Goal: Transaction & Acquisition: Download file/media

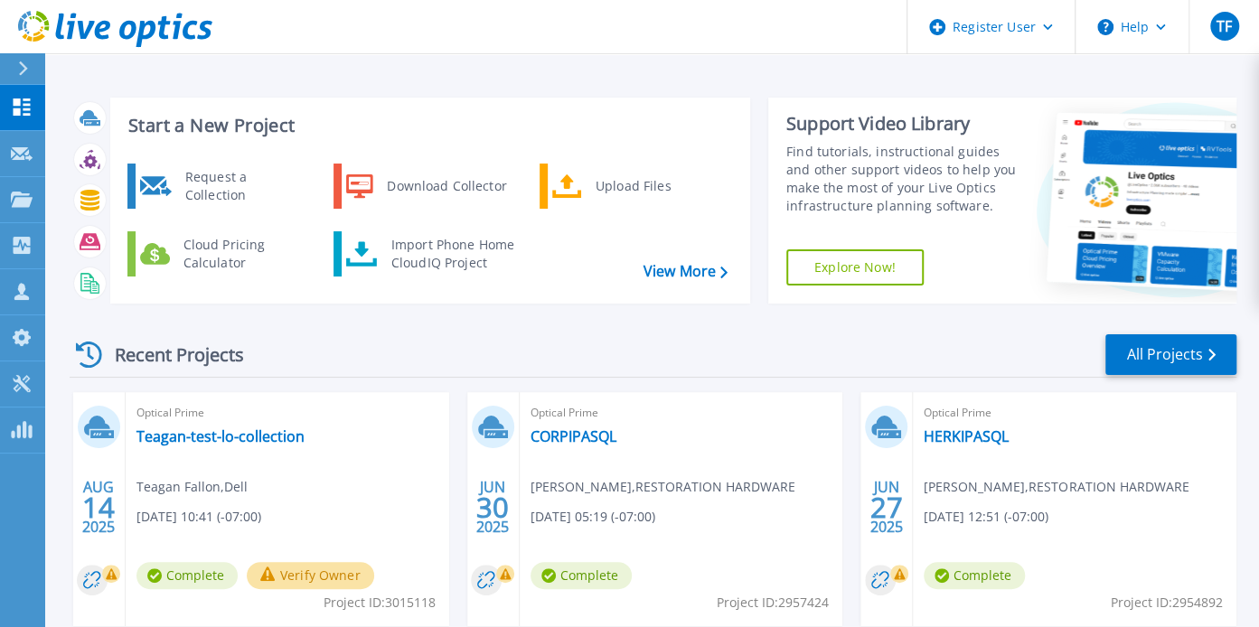
click at [552, 322] on div "Recent Projects All Projects AUG 14 2025 Optical Prime Teagan-test-lo-collectio…" at bounding box center [653, 632] width 1167 height 629
click at [244, 435] on link "Teagan-test-lo-collection" at bounding box center [220, 436] width 168 height 18
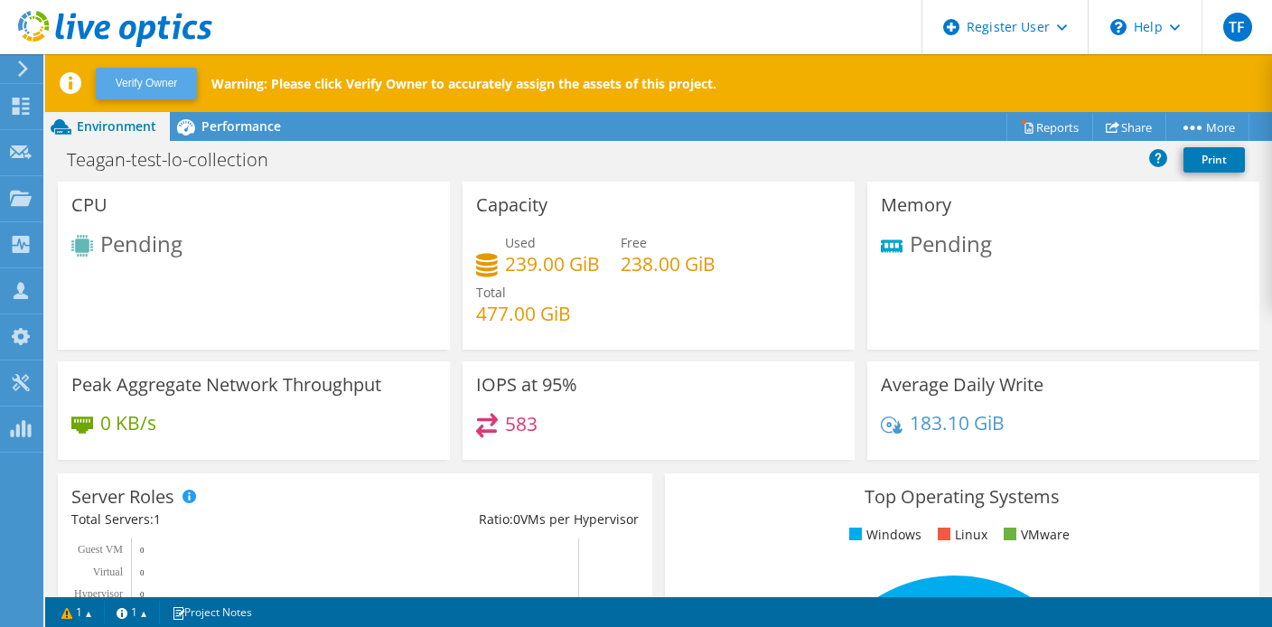
click at [179, 68] on button "Verify Owner" at bounding box center [146, 84] width 101 height 32
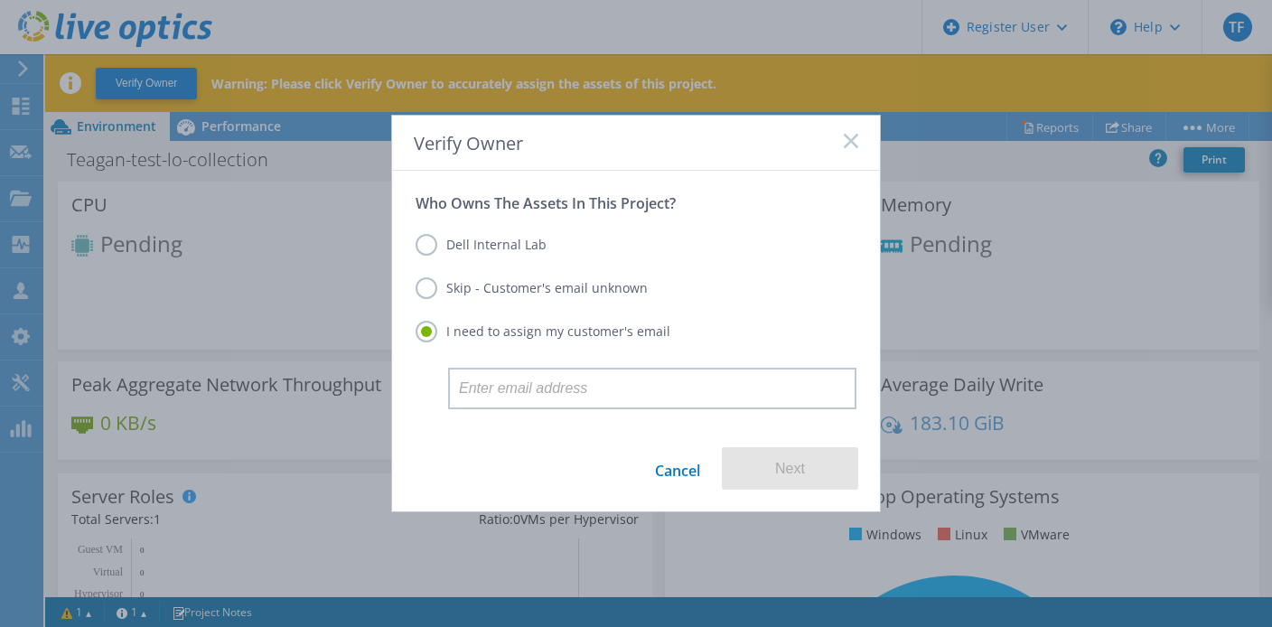
click at [422, 249] on label "Dell Internal Lab" at bounding box center [481, 245] width 131 height 22
click at [0, 0] on input "Dell Internal Lab" at bounding box center [0, 0] width 0 height 0
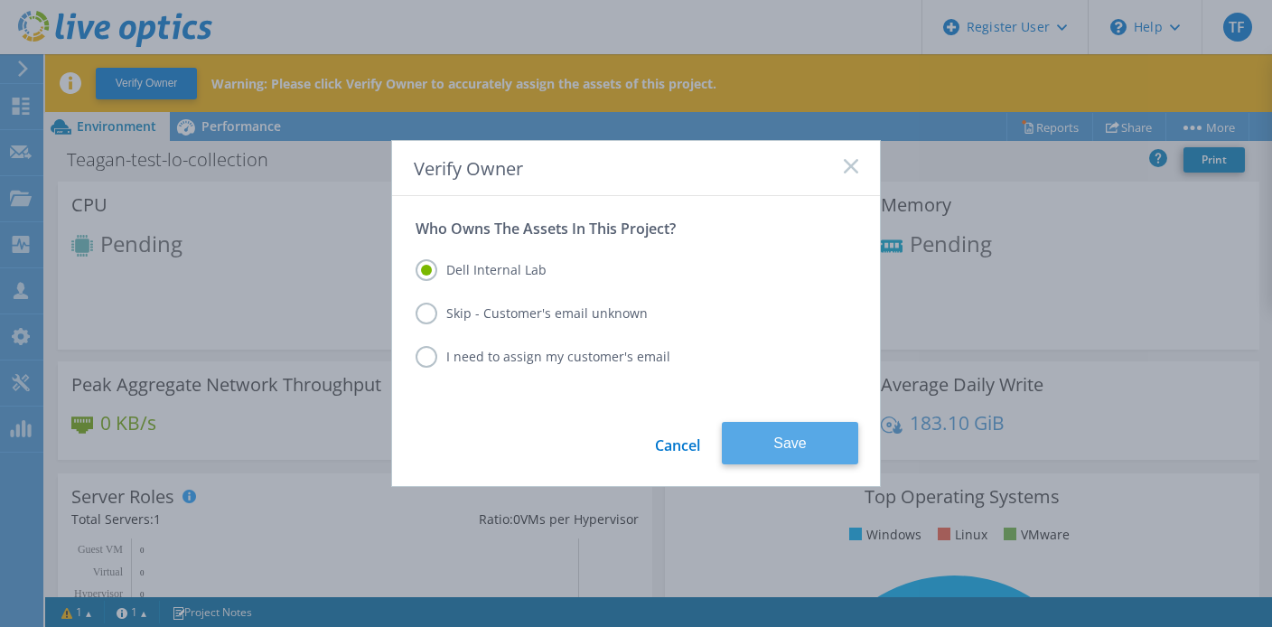
click at [768, 448] on button "Save" at bounding box center [790, 443] width 136 height 42
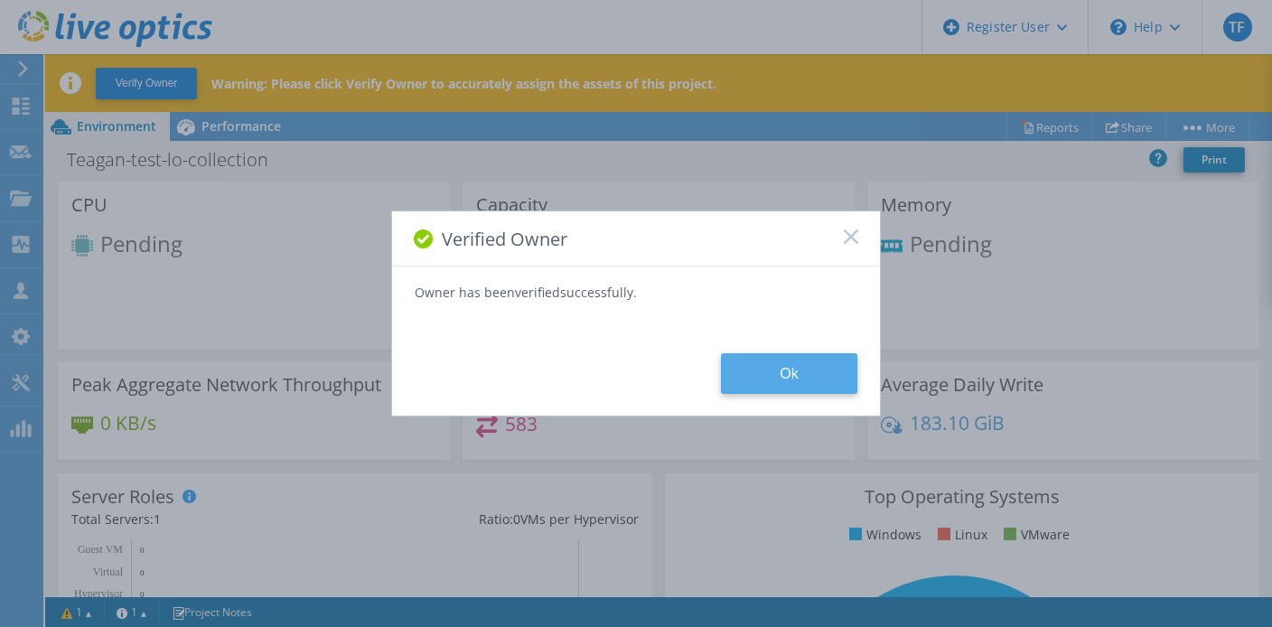
click at [777, 364] on button "Ok" at bounding box center [789, 373] width 136 height 41
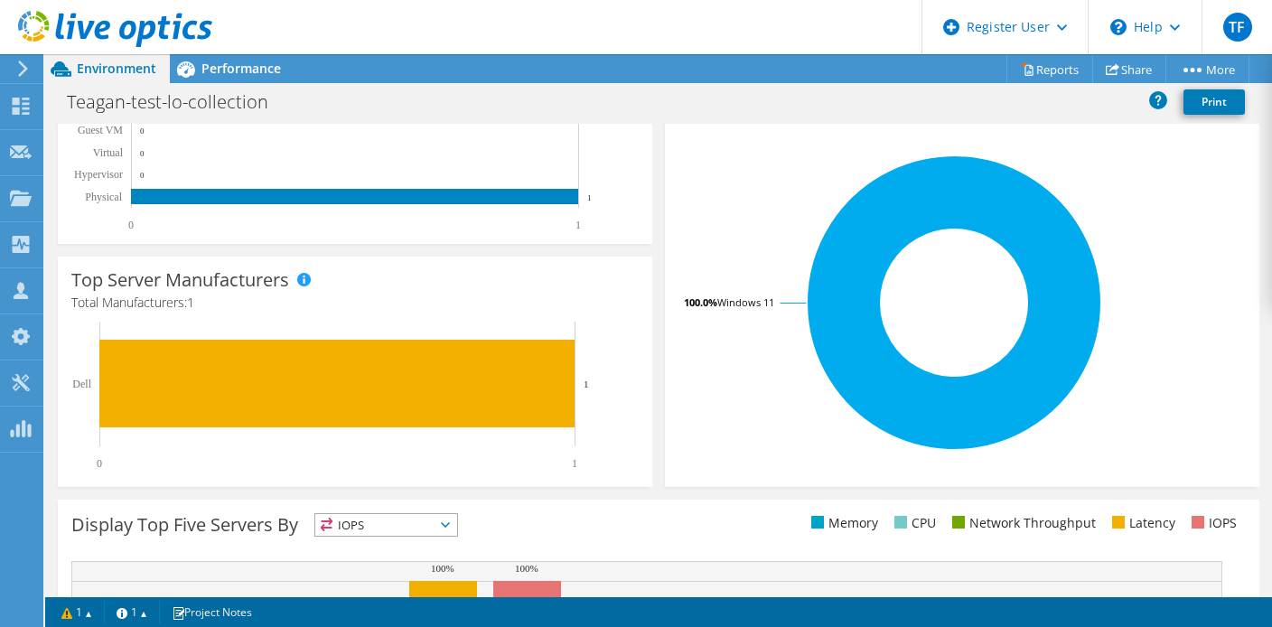
scroll to position [90, 0]
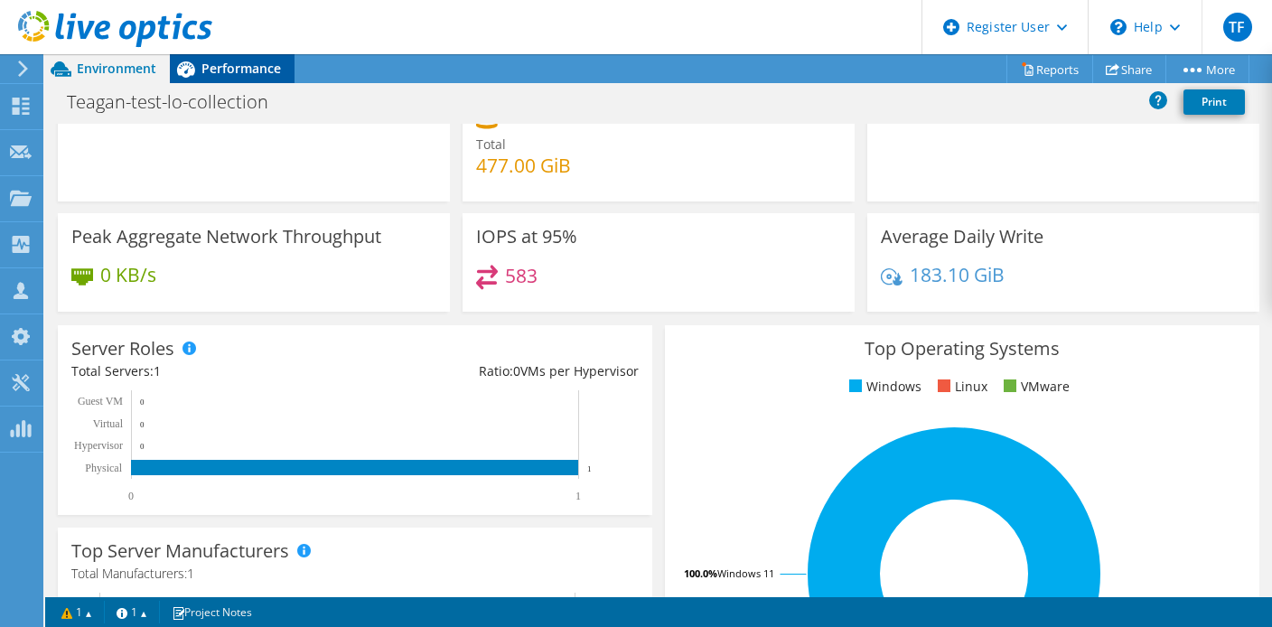
click at [242, 75] on span "Performance" at bounding box center [242, 68] width 80 height 17
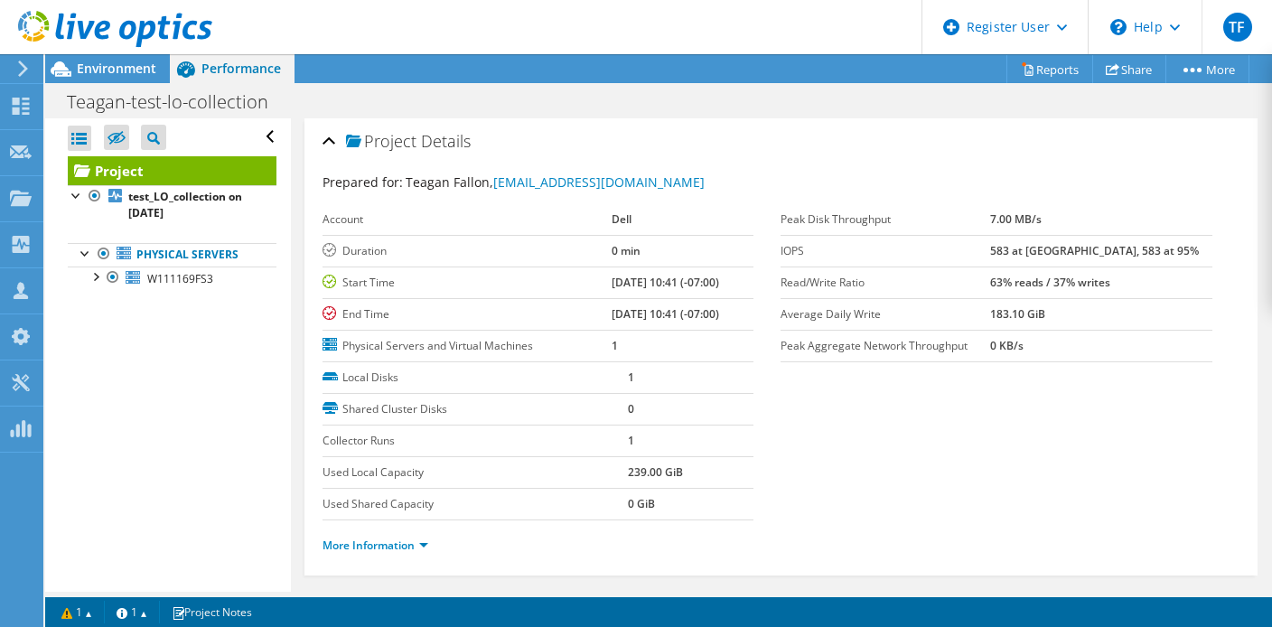
scroll to position [0, 0]
click at [114, 68] on span "Environment" at bounding box center [117, 68] width 80 height 17
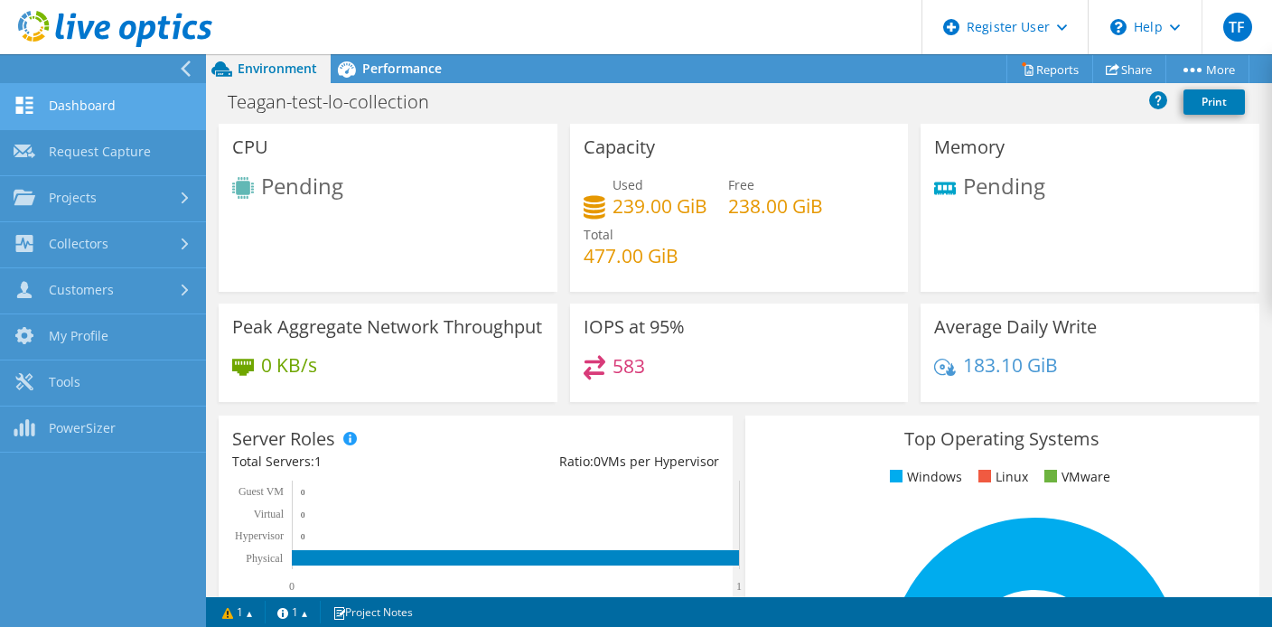
click at [96, 113] on link "Dashboard" at bounding box center [103, 107] width 206 height 46
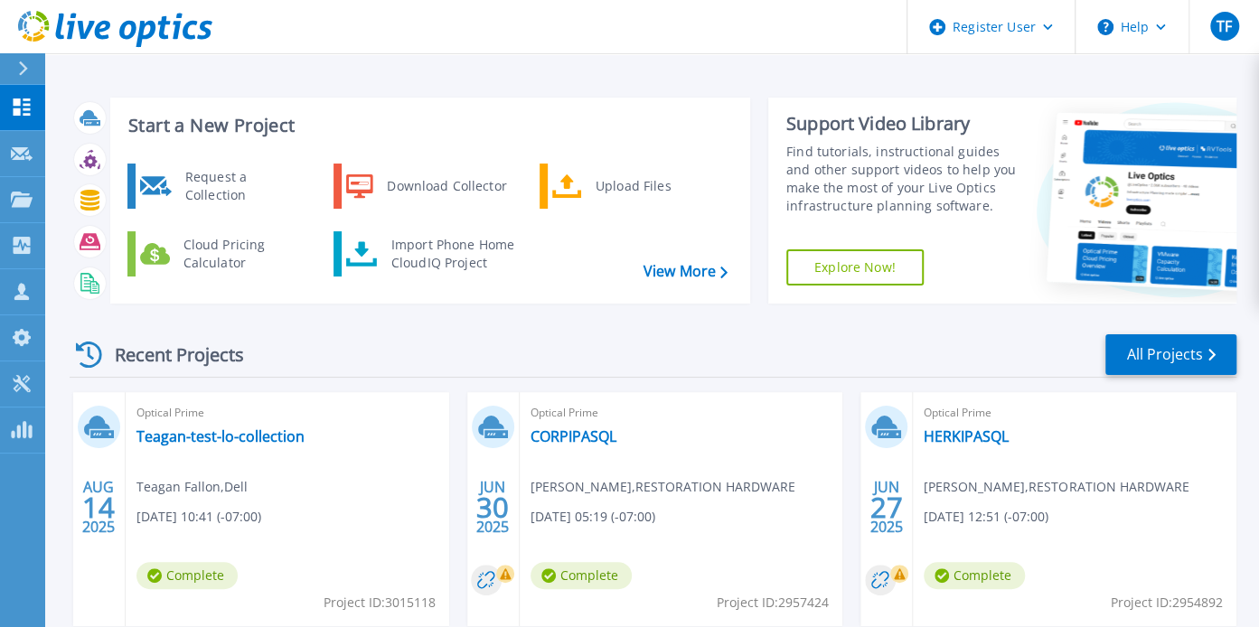
click at [22, 64] on icon at bounding box center [23, 68] width 9 height 14
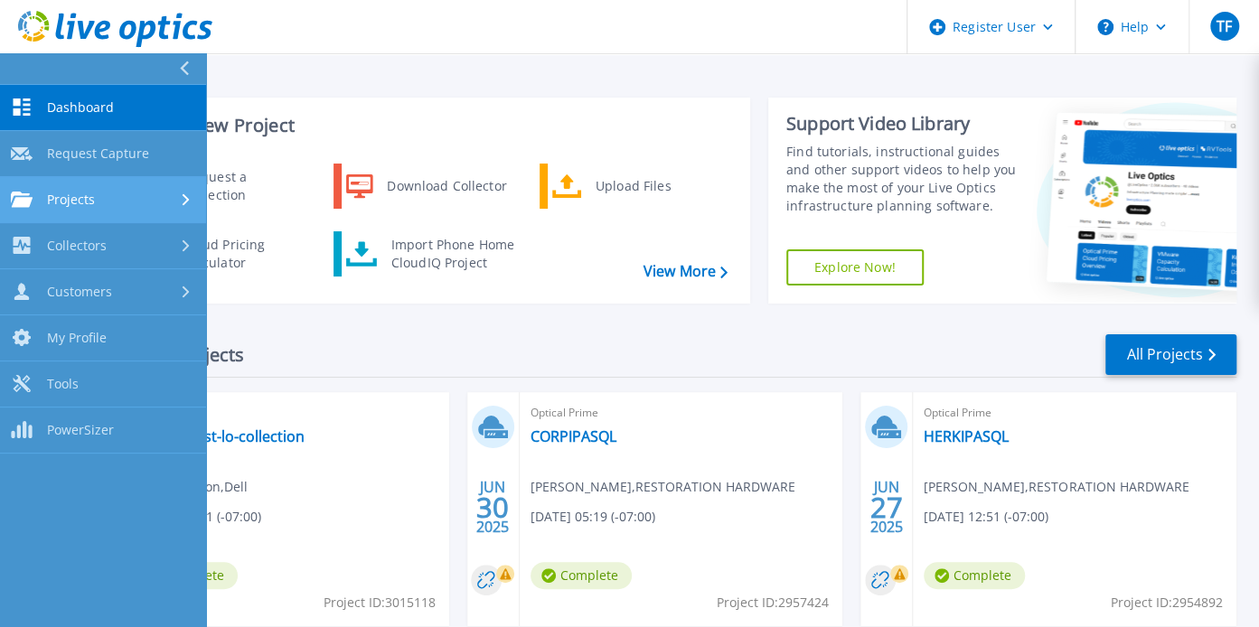
click at [96, 203] on div "Projects" at bounding box center [103, 200] width 184 height 16
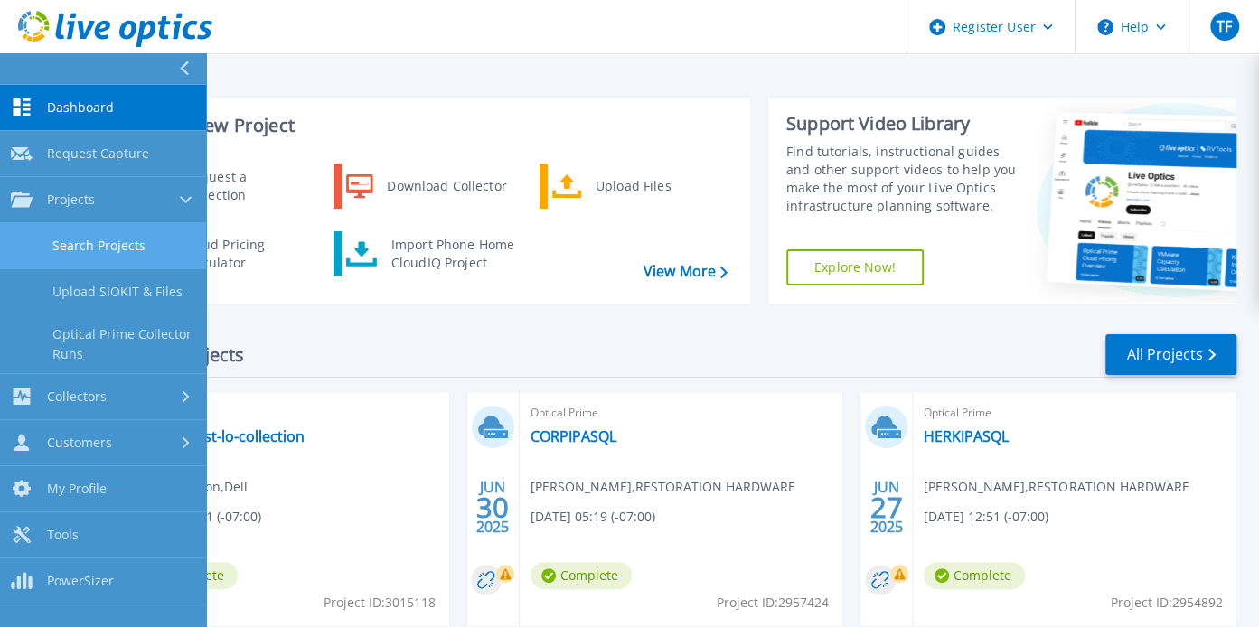
click at [96, 234] on link "Search Projects" at bounding box center [103, 246] width 206 height 46
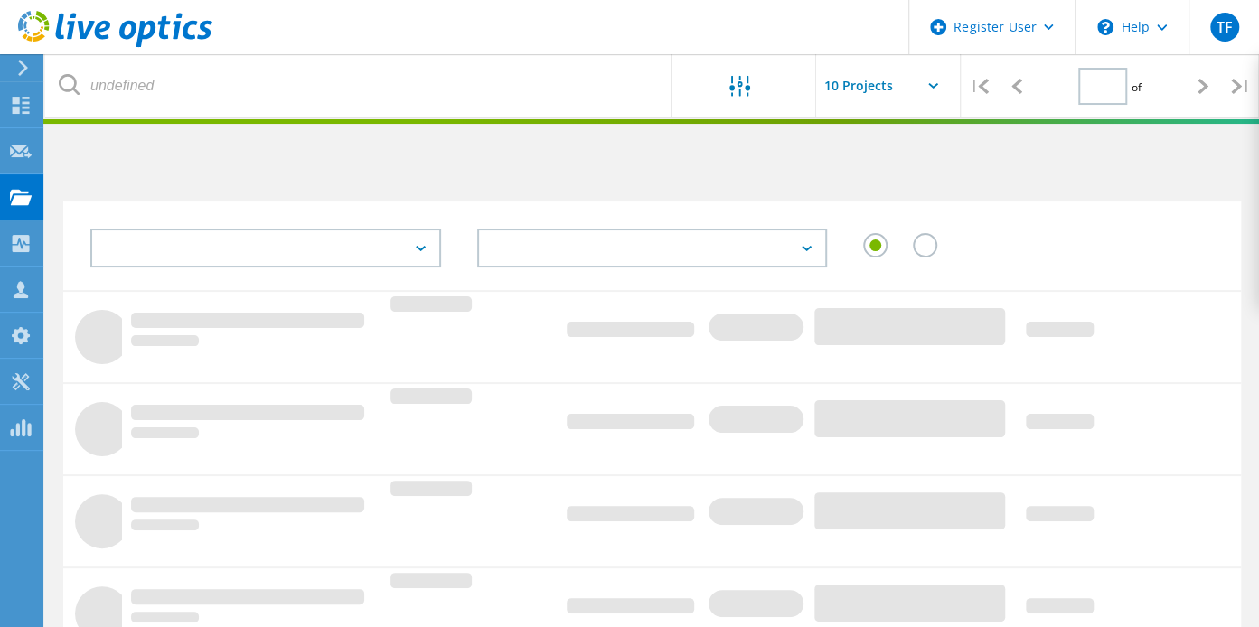
type input "1"
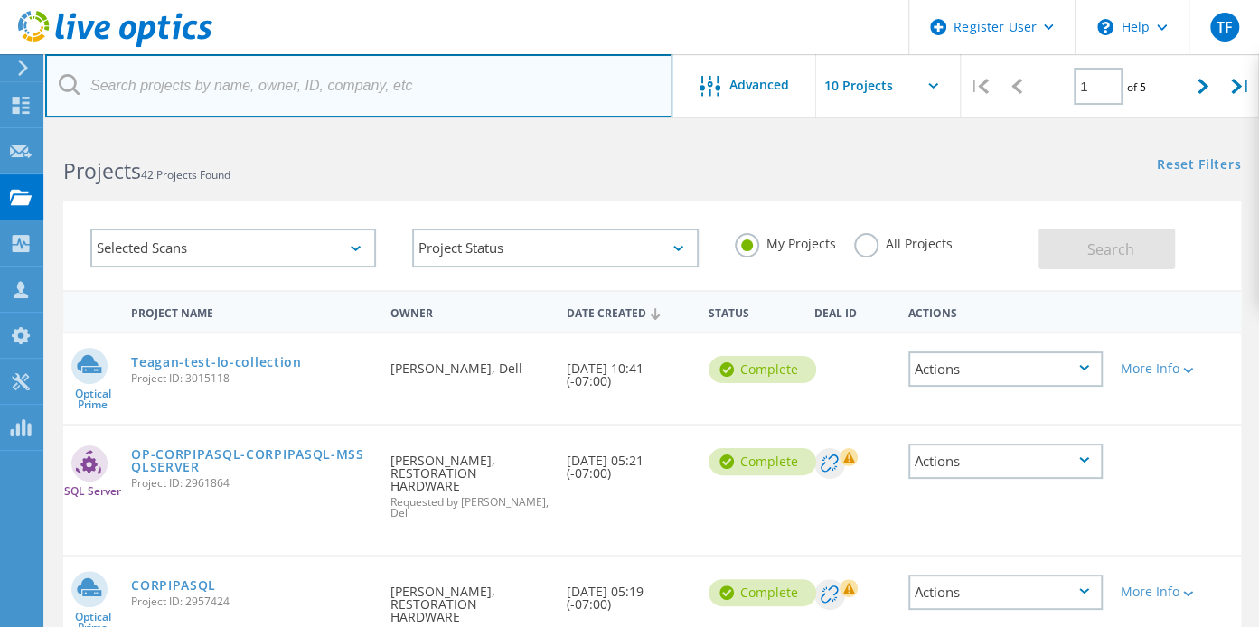
click at [173, 95] on input "text" at bounding box center [358, 85] width 627 height 63
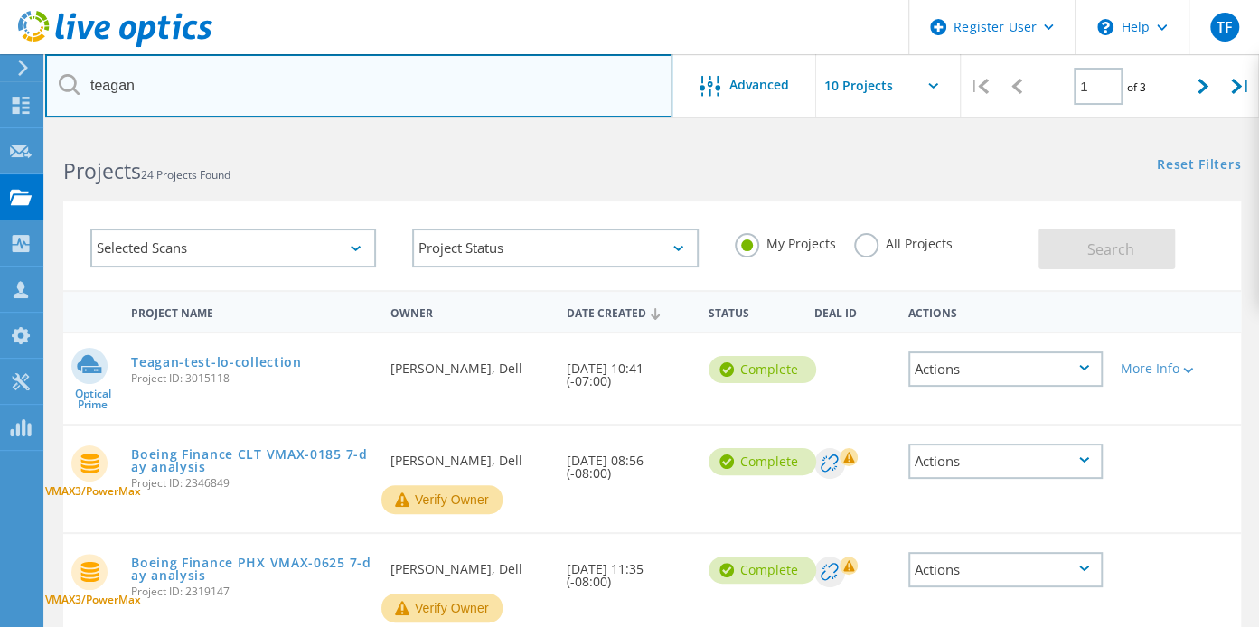
click at [115, 88] on input "teagan" at bounding box center [358, 85] width 627 height 63
type input "fallot1"
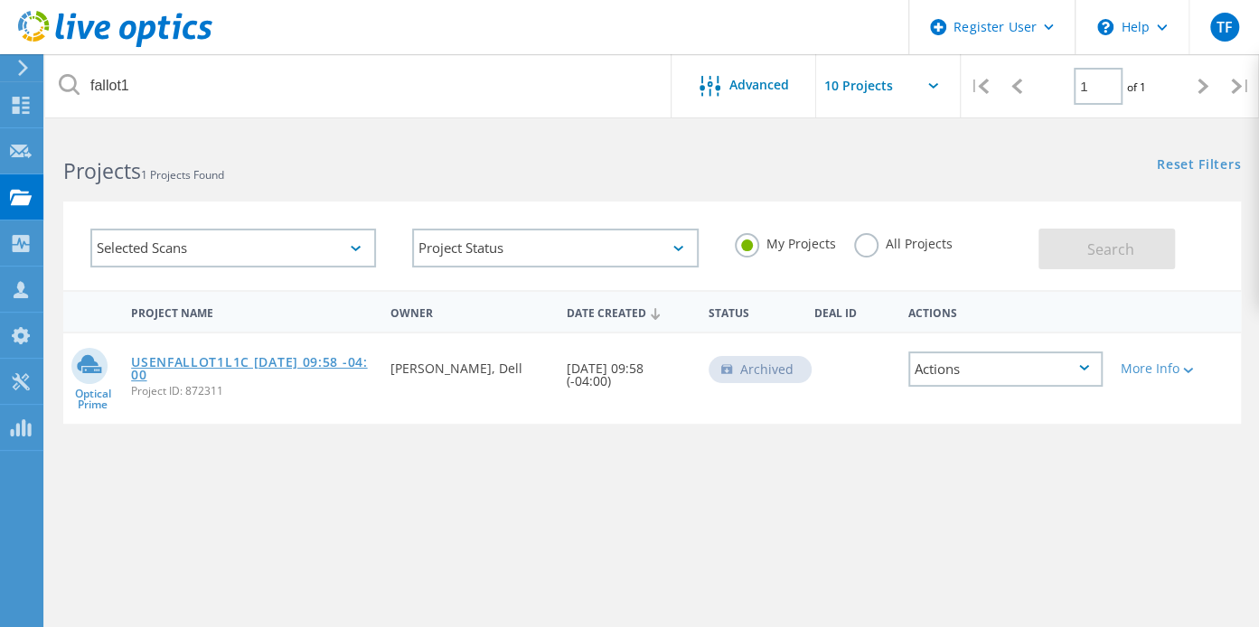
click at [286, 360] on link "USENFALLOT1L1C [DATE] 09:58 -04:00" at bounding box center [251, 368] width 241 height 25
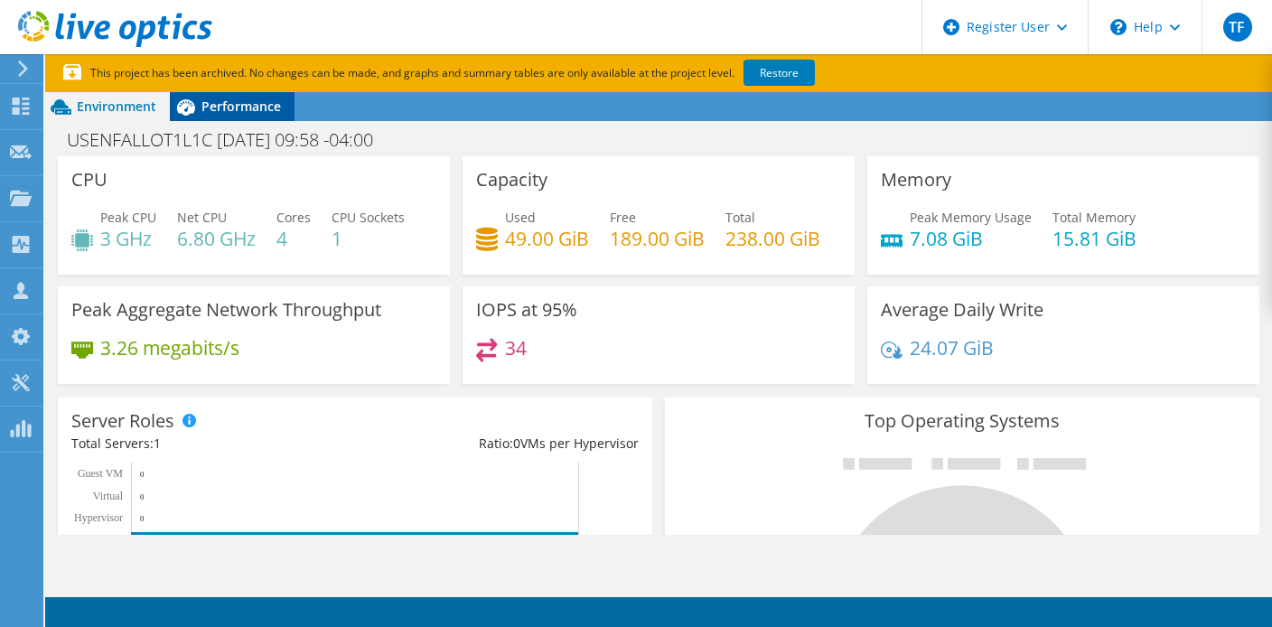
click at [251, 108] on span "Performance" at bounding box center [242, 106] width 80 height 17
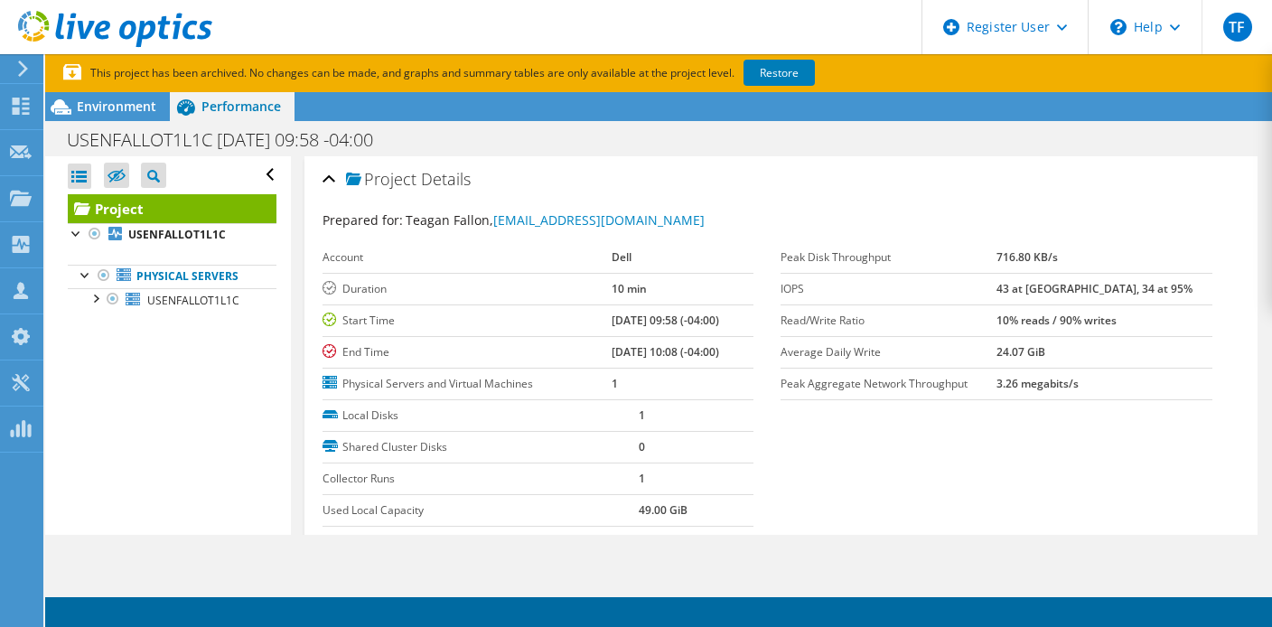
scroll to position [181, 0]
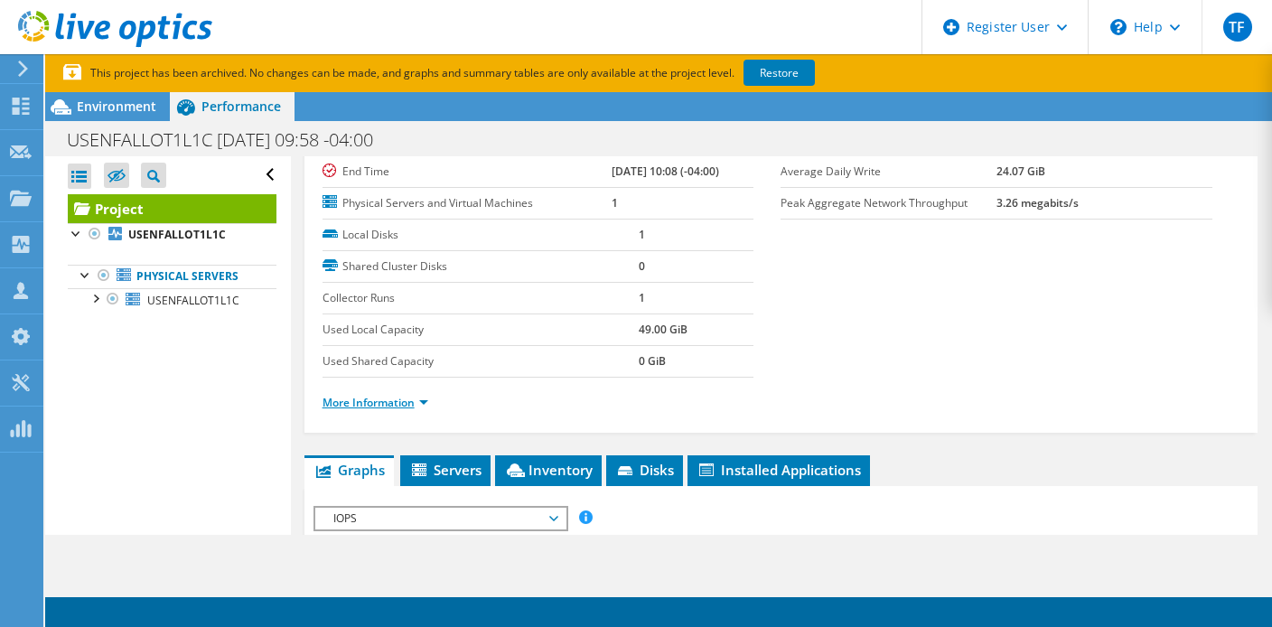
drag, startPoint x: 356, startPoint y: 402, endPoint x: 426, endPoint y: 393, distance: 70.2
click at [356, 402] on link "More Information" at bounding box center [376, 402] width 106 height 15
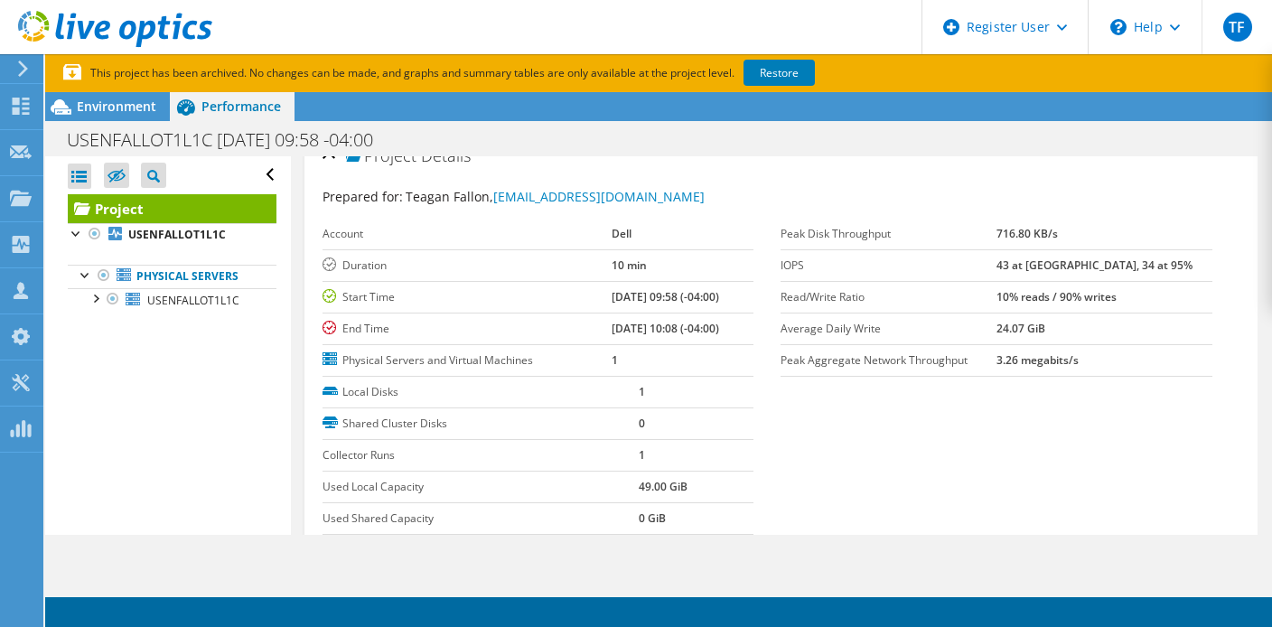
scroll to position [0, 0]
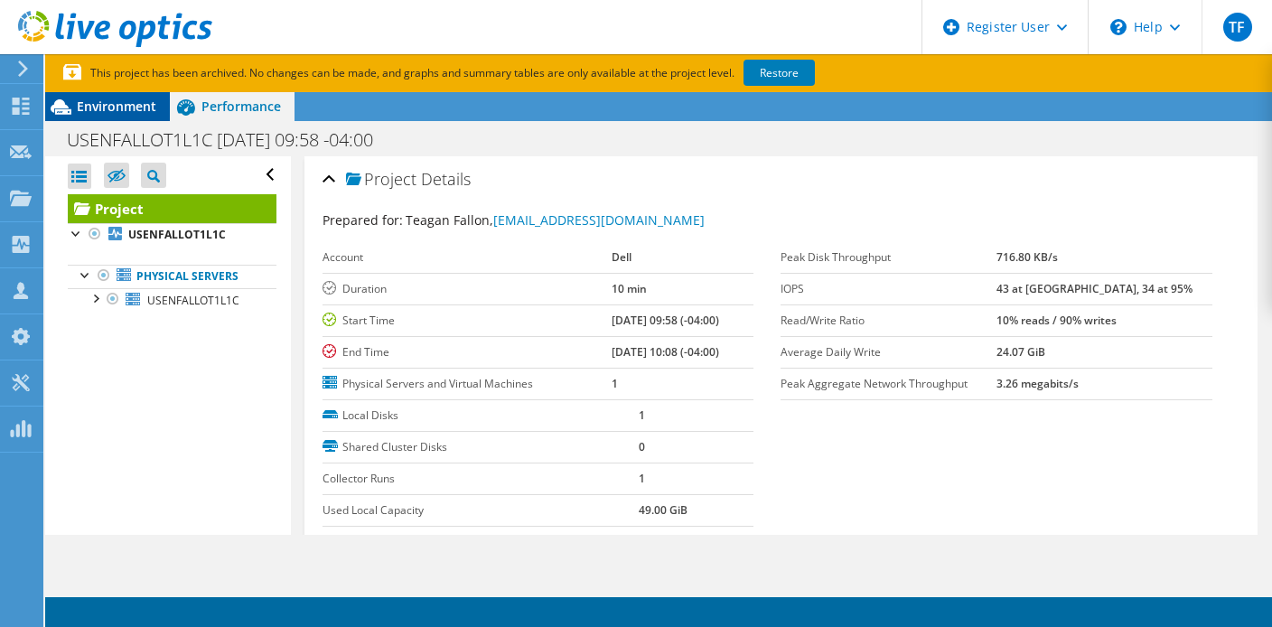
click at [106, 111] on span "Environment" at bounding box center [117, 106] width 80 height 17
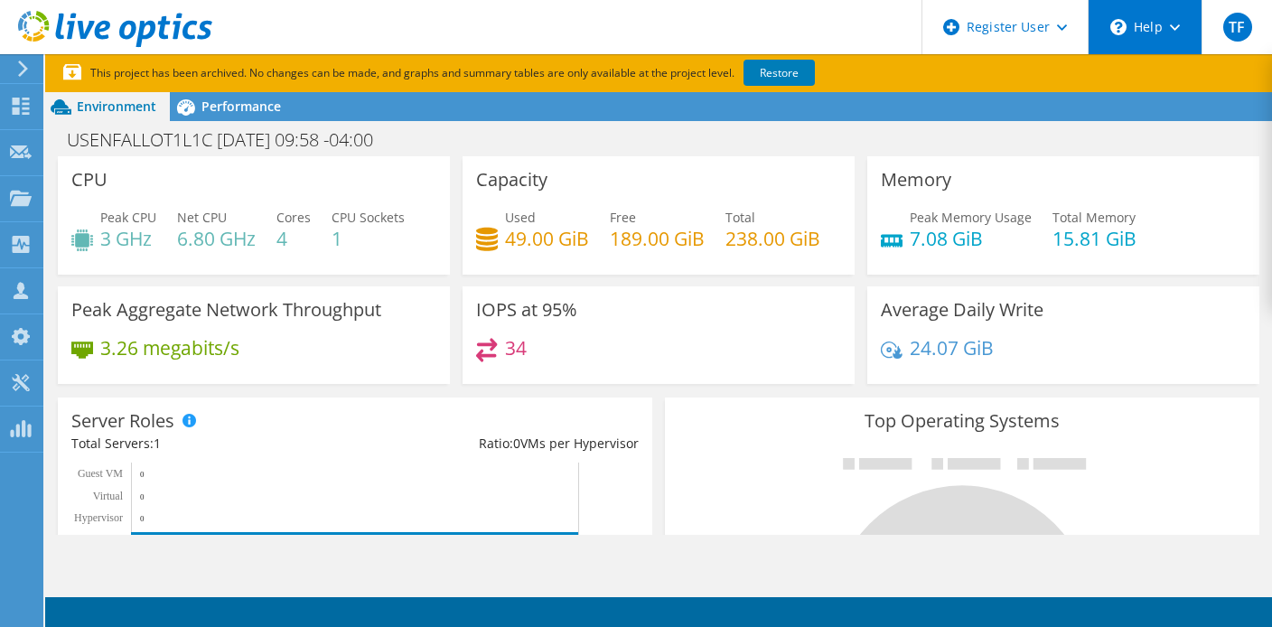
click at [1139, 23] on div "\n Help" at bounding box center [1145, 27] width 114 height 54
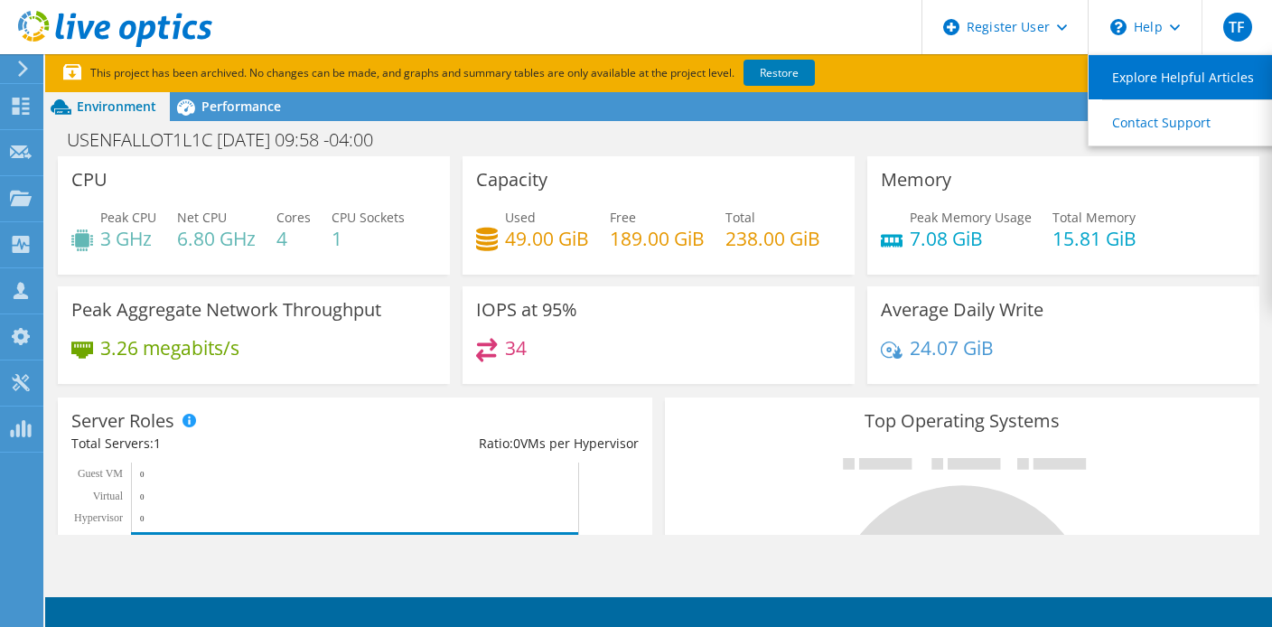
click at [1164, 79] on link "Explore Helpful Articles" at bounding box center [1190, 77] width 202 height 44
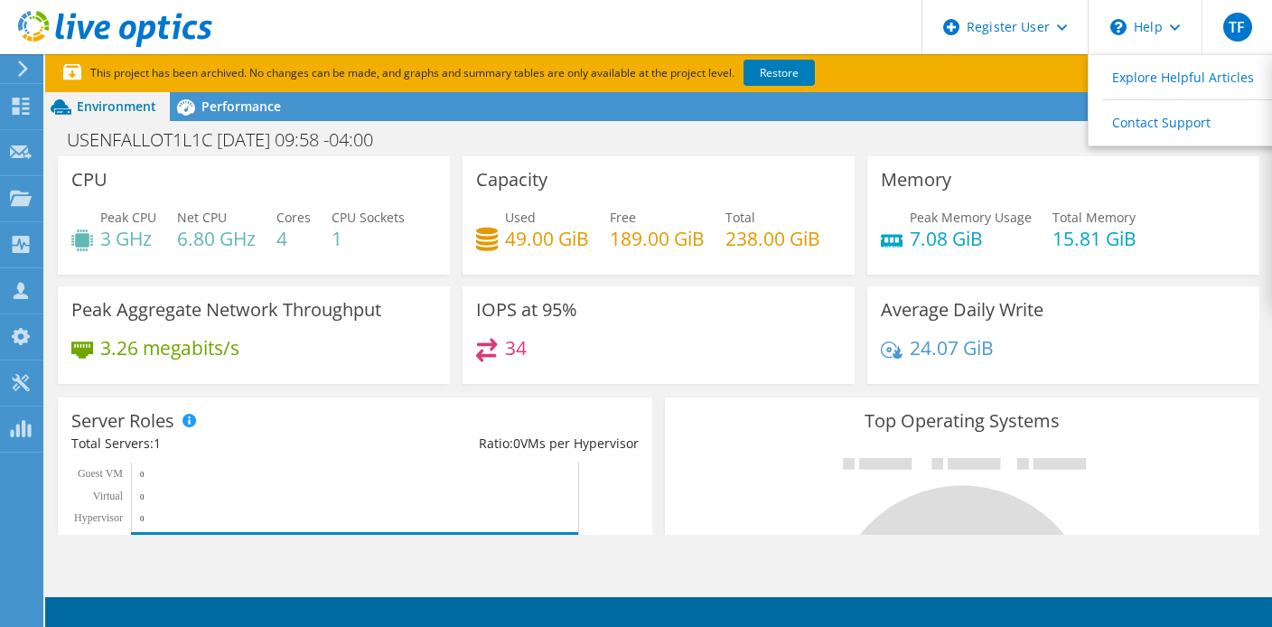
click at [697, 143] on div "USENFALLOT1L1C 2019-07-23 09:58 -04:00 Print" at bounding box center [658, 139] width 1227 height 33
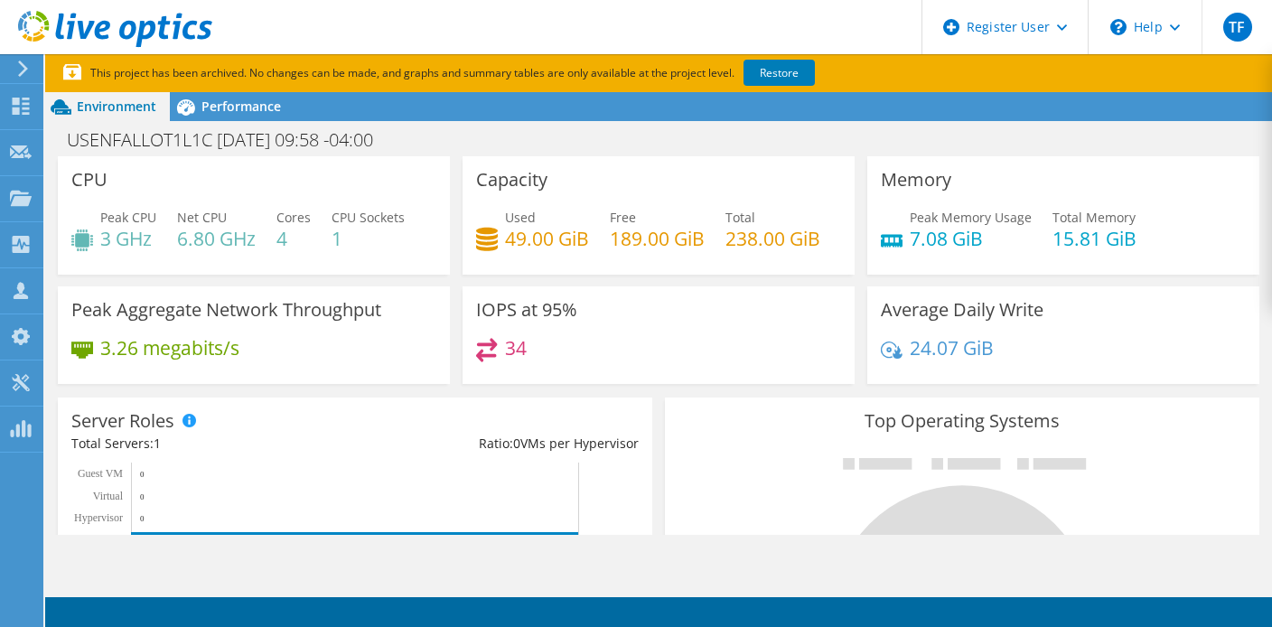
click at [17, 65] on icon at bounding box center [23, 69] width 14 height 16
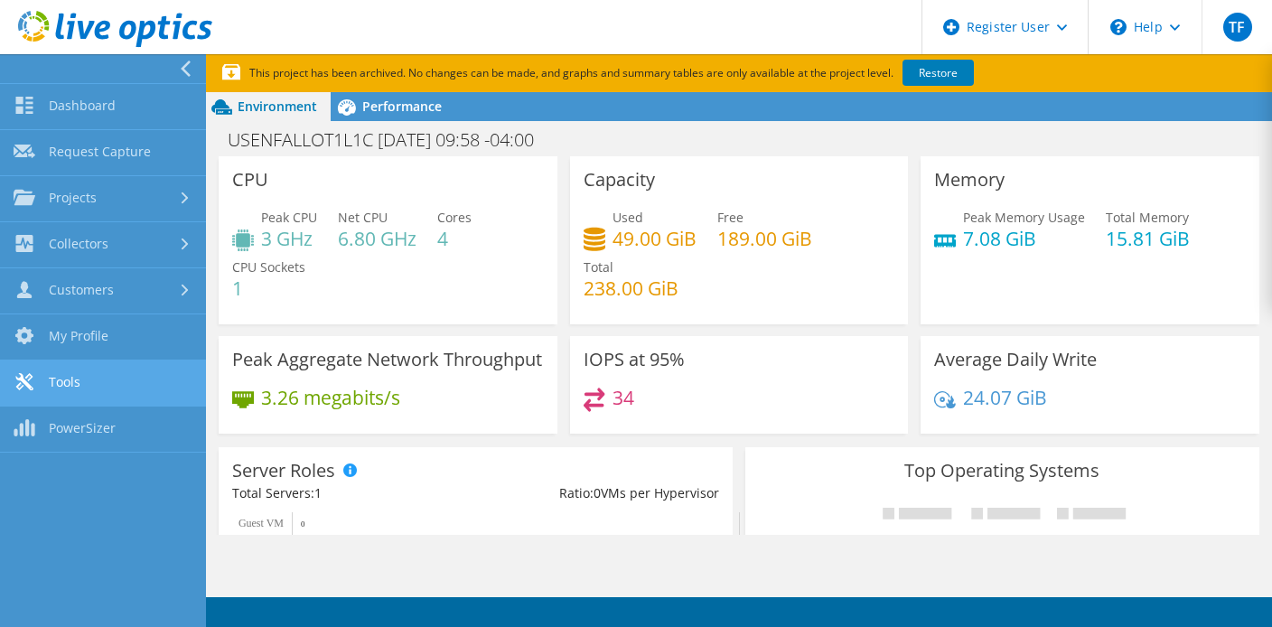
click at [105, 370] on link "Tools" at bounding box center [103, 384] width 206 height 46
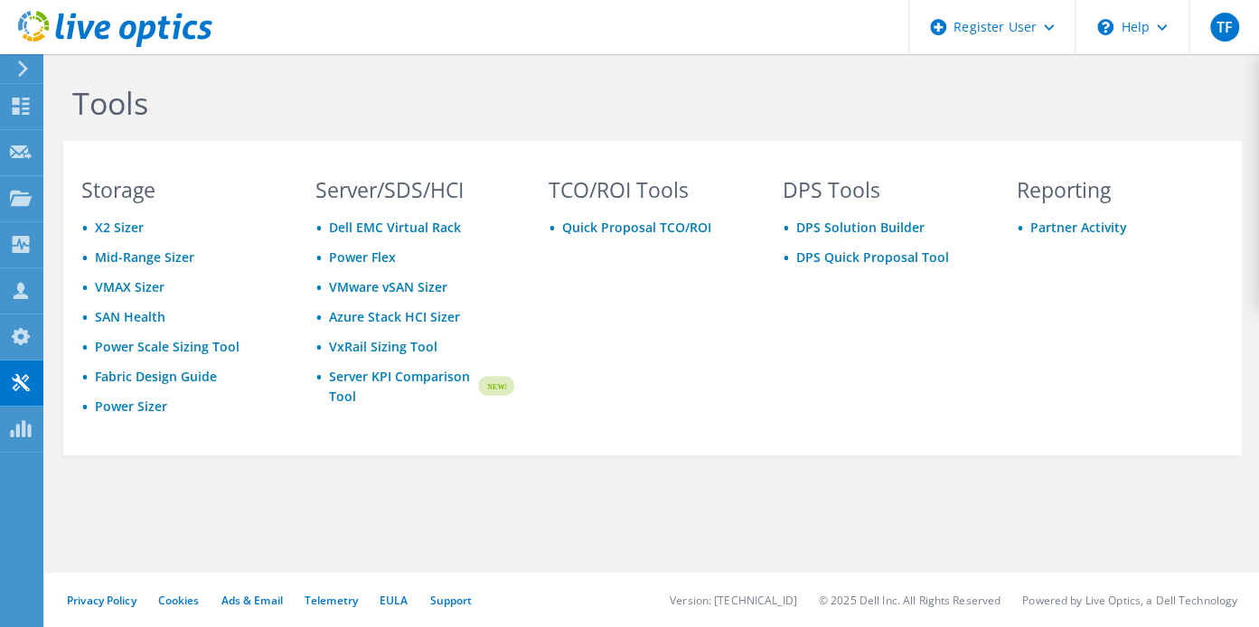
click at [11, 70] on div at bounding box center [20, 69] width 20 height 16
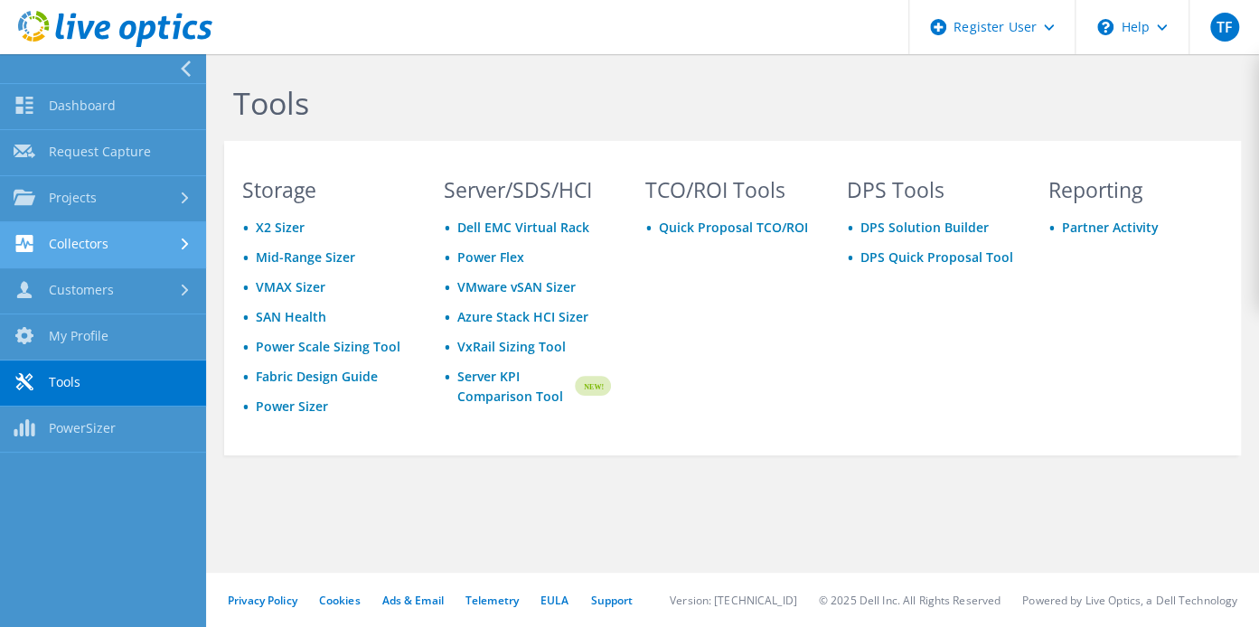
click at [94, 236] on link "Collectors" at bounding box center [103, 245] width 206 height 46
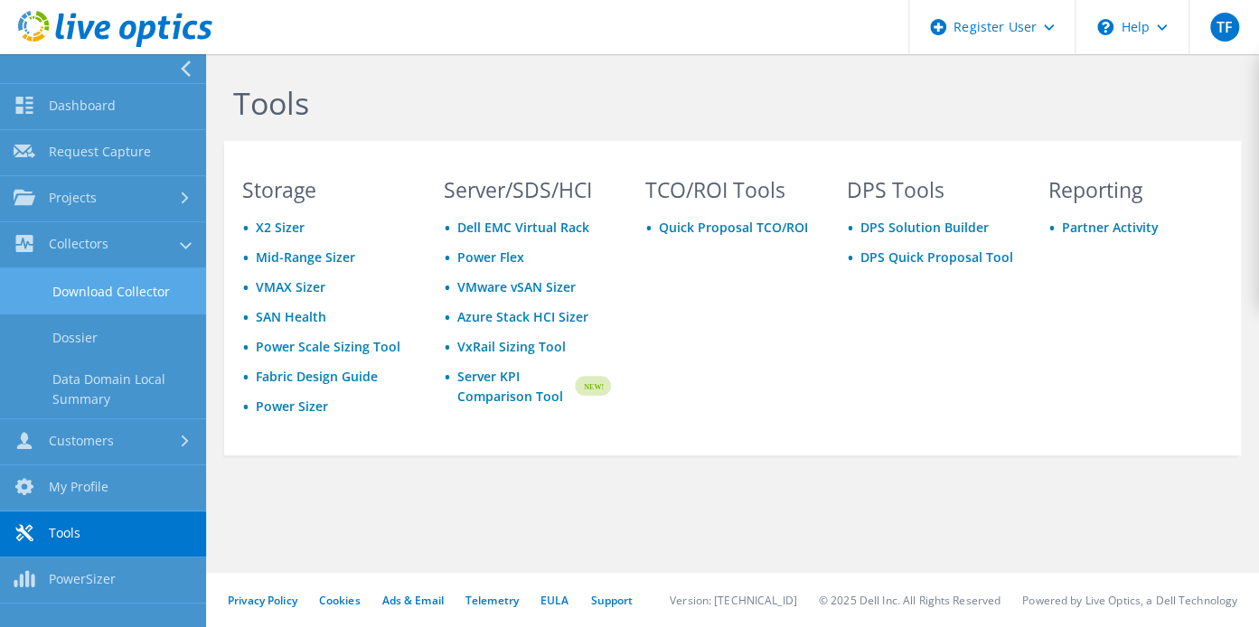
click at [105, 290] on link "Download Collector" at bounding box center [103, 291] width 206 height 46
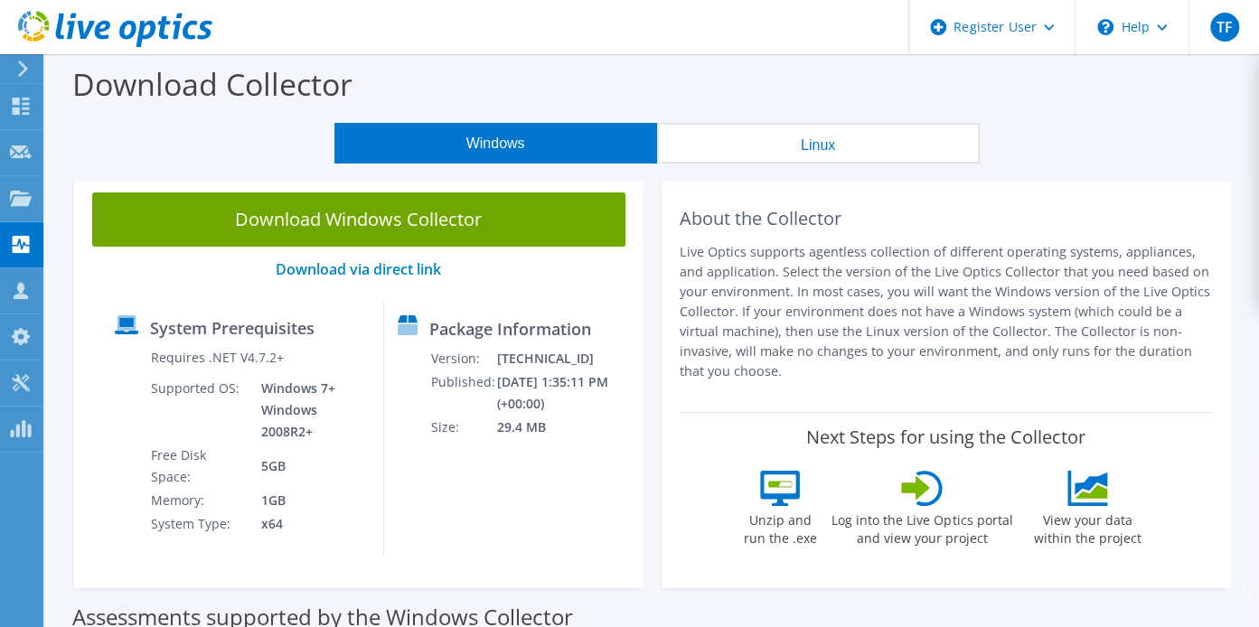
click at [761, 135] on button "Linux" at bounding box center [818, 143] width 323 height 41
